Goal: Task Accomplishment & Management: Complete application form

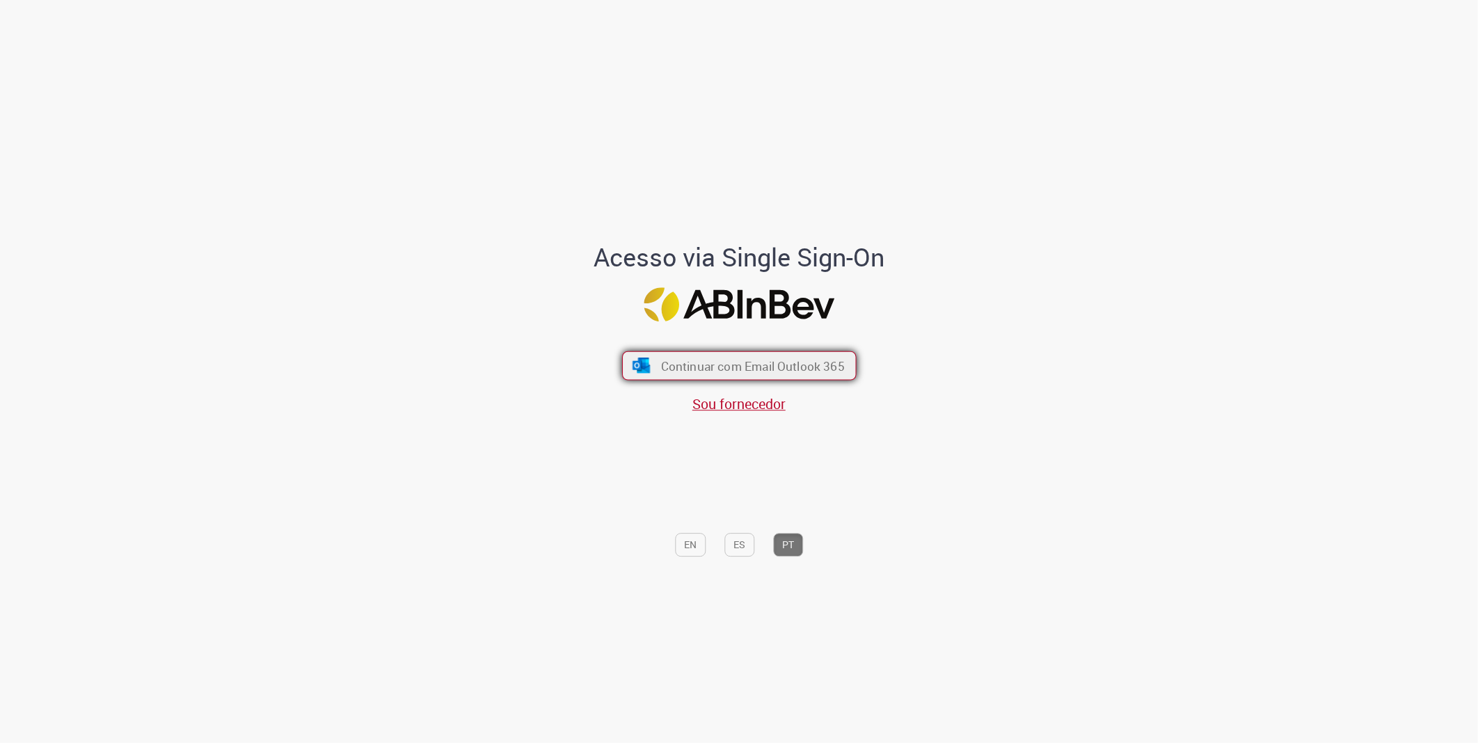
click at [708, 369] on span "Continuar com Email Outlook 365" at bounding box center [752, 366] width 184 height 16
click at [775, 363] on span "Continuar com Email Outlook 365" at bounding box center [752, 366] width 184 height 16
